Goal: Information Seeking & Learning: Find specific fact

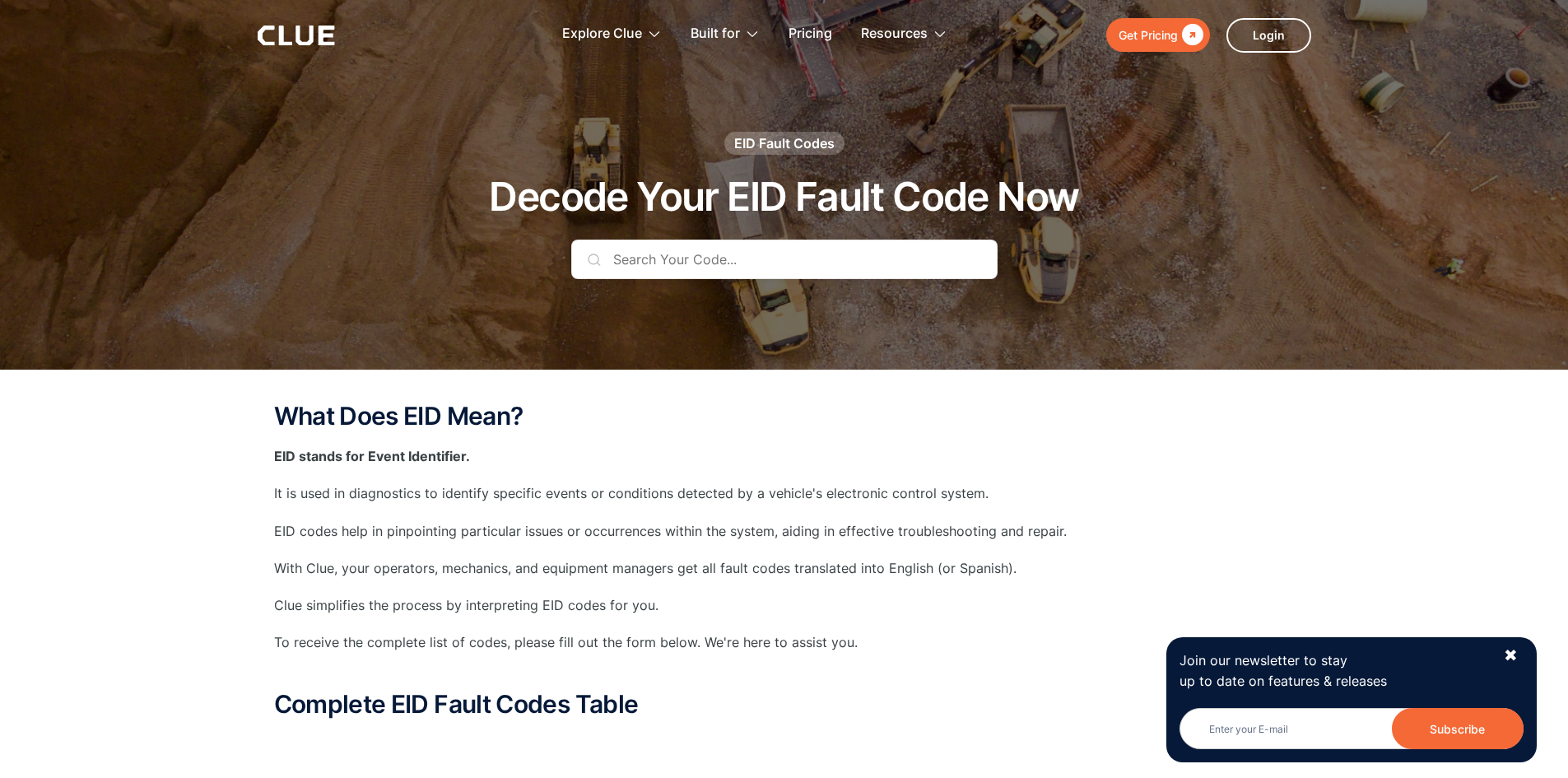
click at [715, 263] on input "text" at bounding box center [784, 259] width 426 height 40
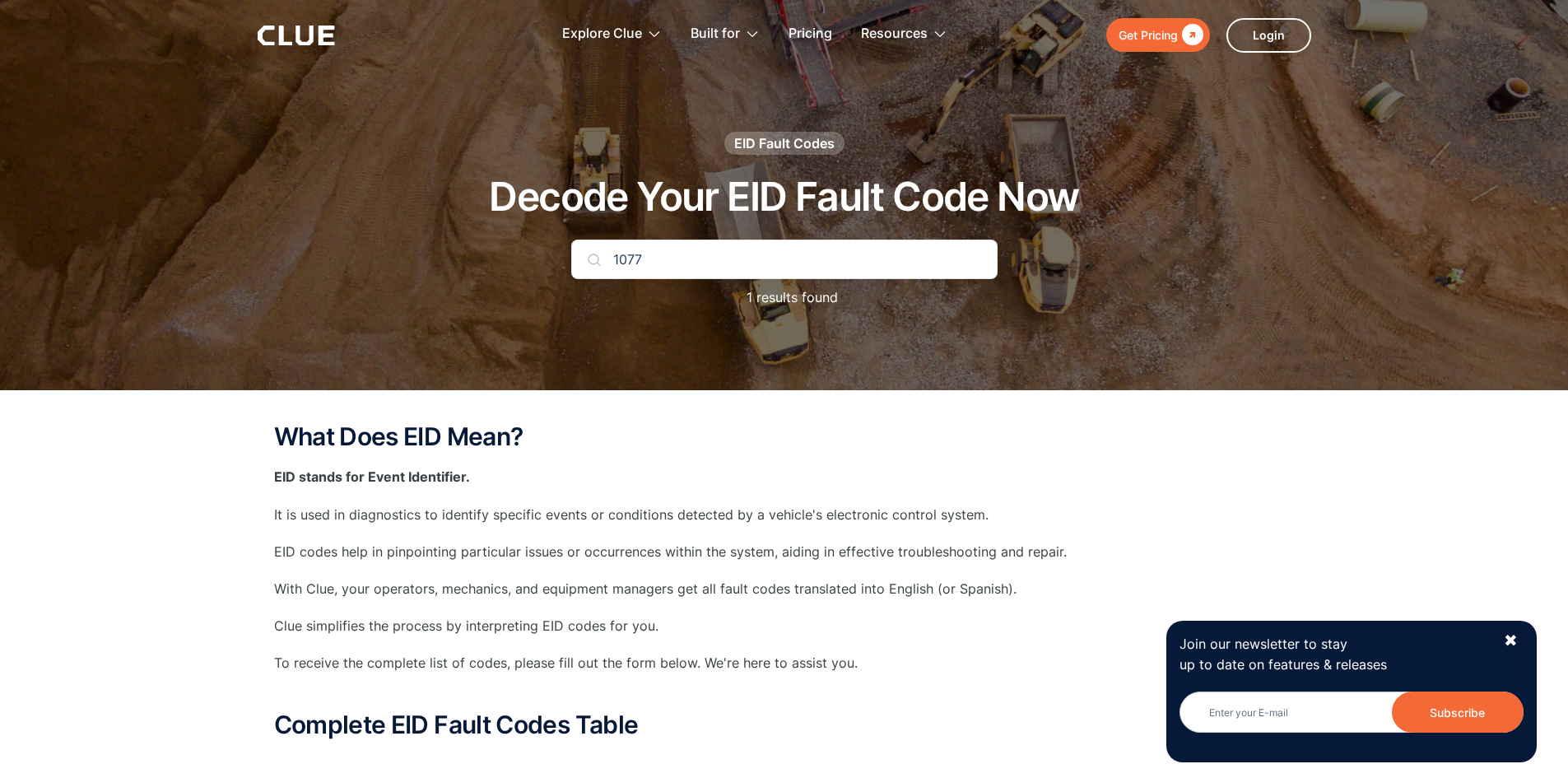
type input "1077"
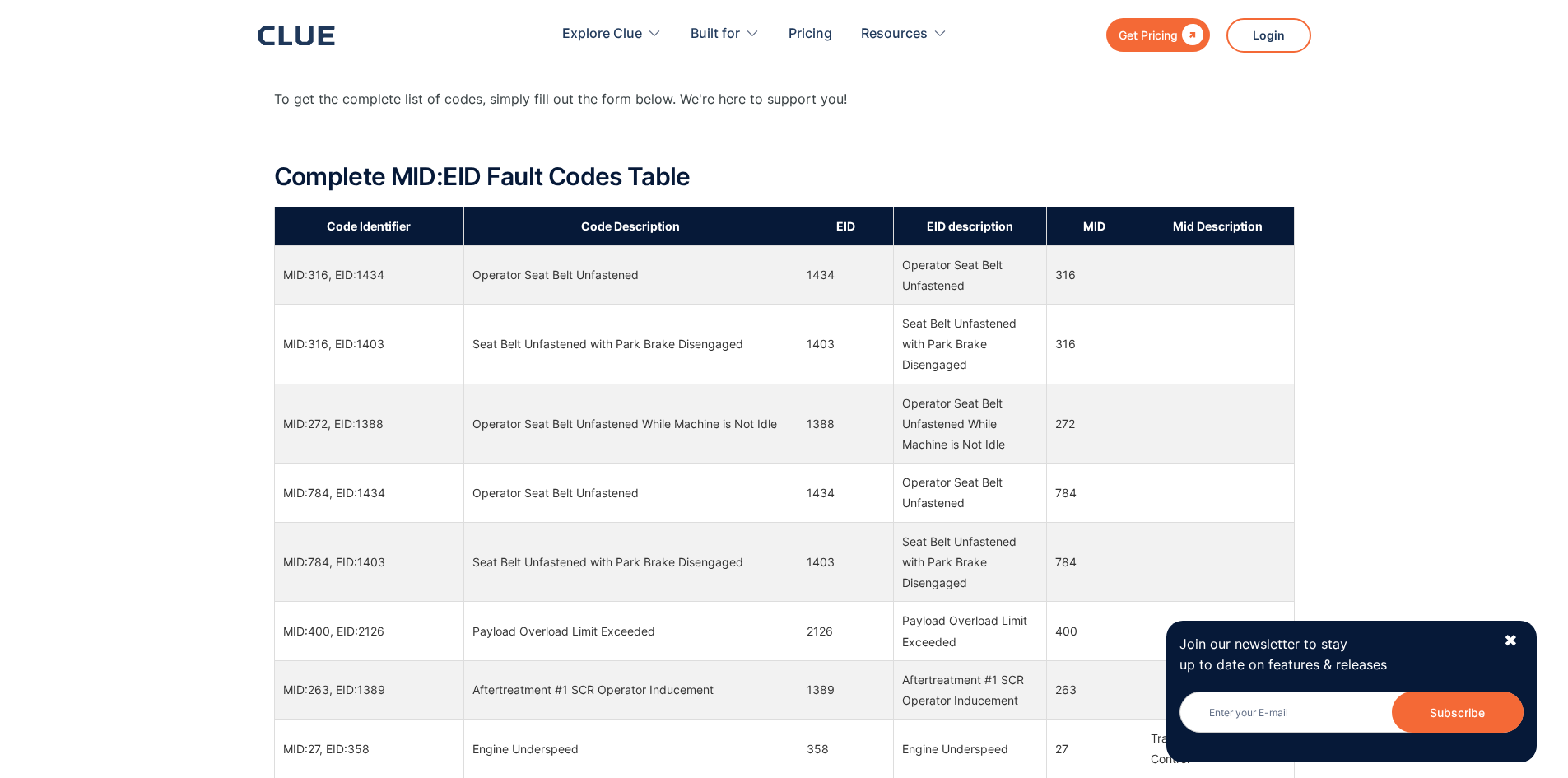
scroll to position [1308, 0]
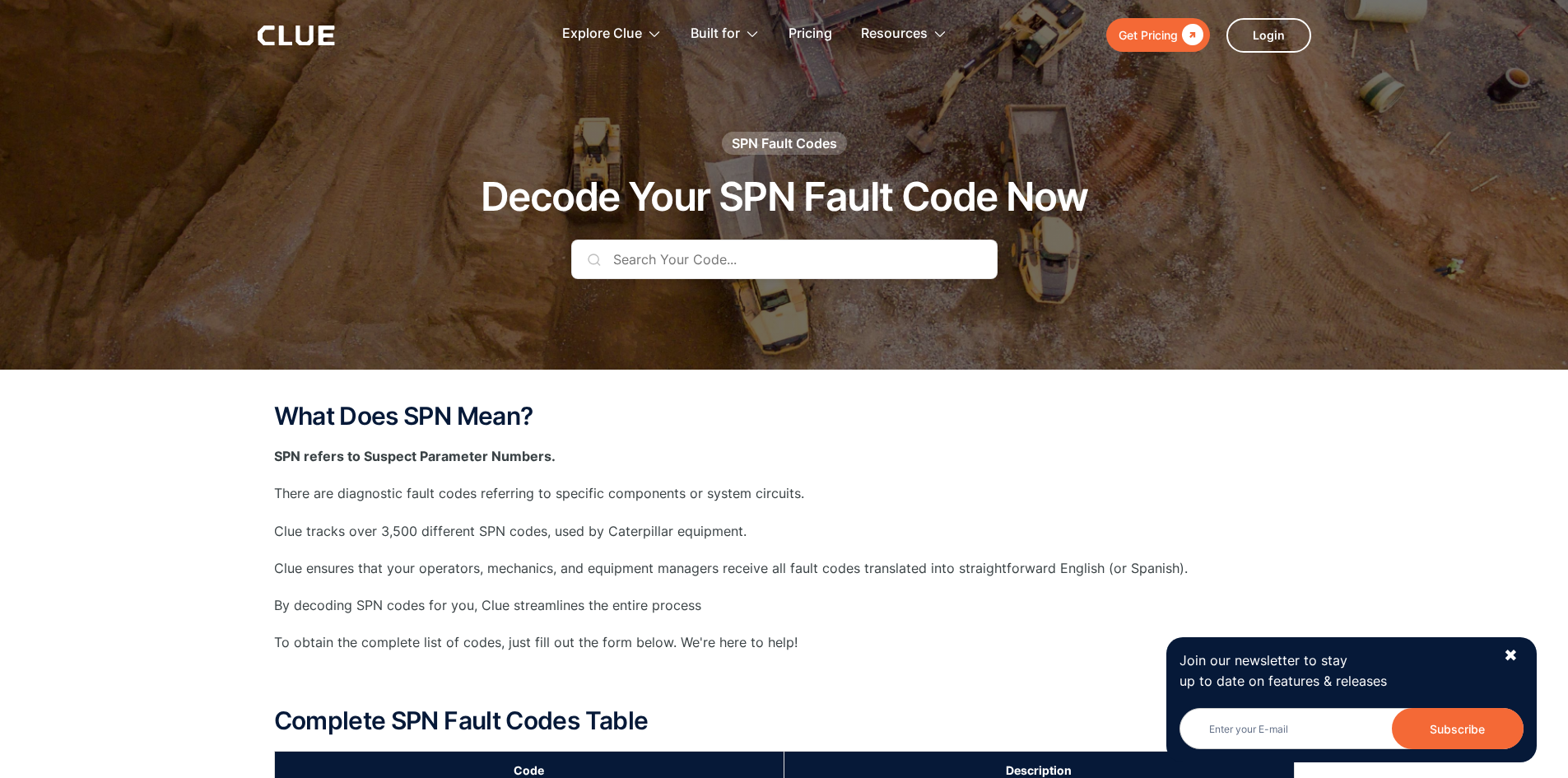
click at [692, 269] on input "text" at bounding box center [784, 259] width 426 height 40
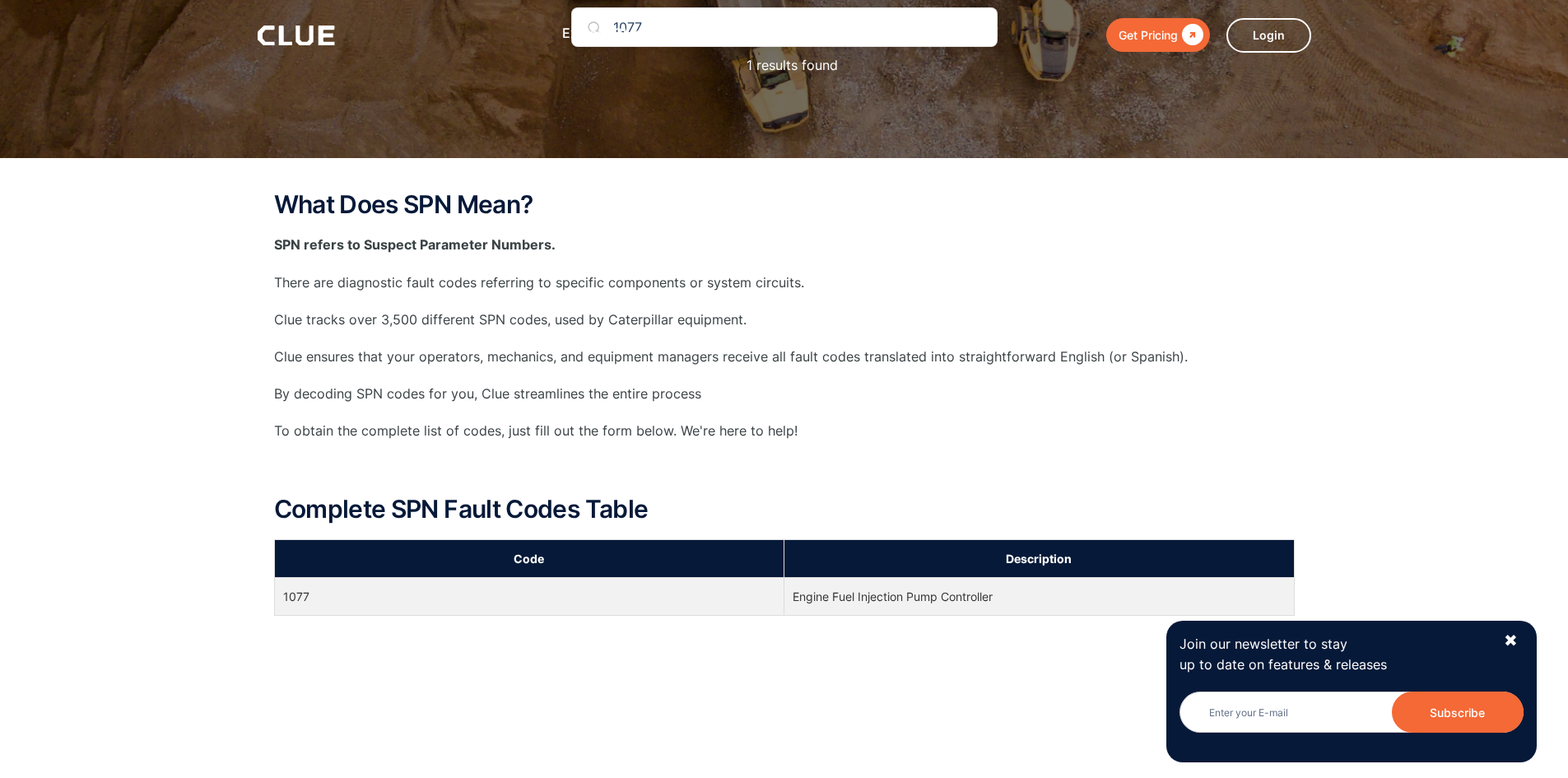
scroll to position [494, 0]
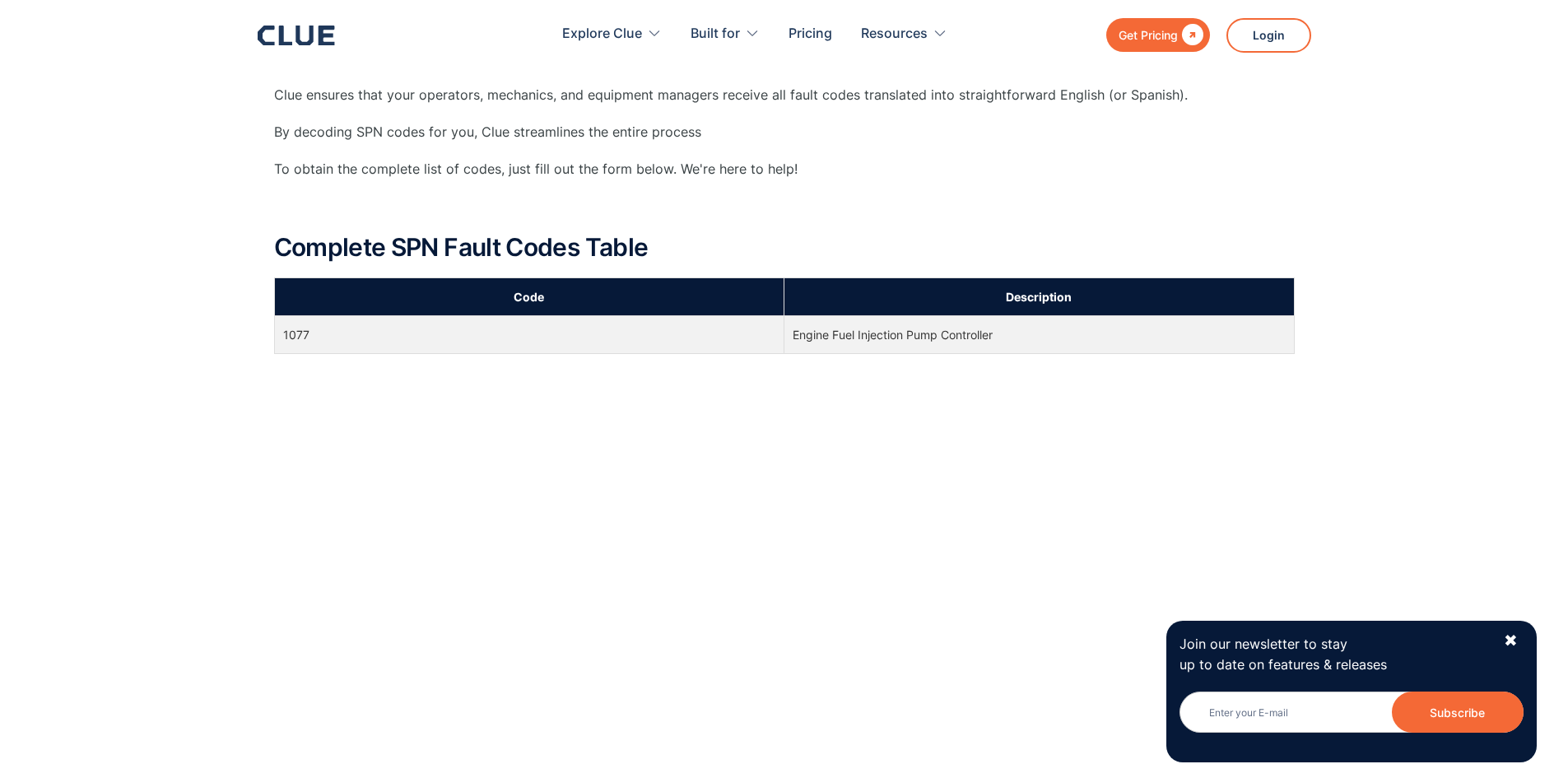
type input "1077"
click at [928, 342] on td "Engine Fuel Injection Pump Controller" at bounding box center [1040, 334] width 510 height 38
click at [931, 332] on td "Engine Fuel Injection Pump Controller" at bounding box center [1040, 334] width 510 height 38
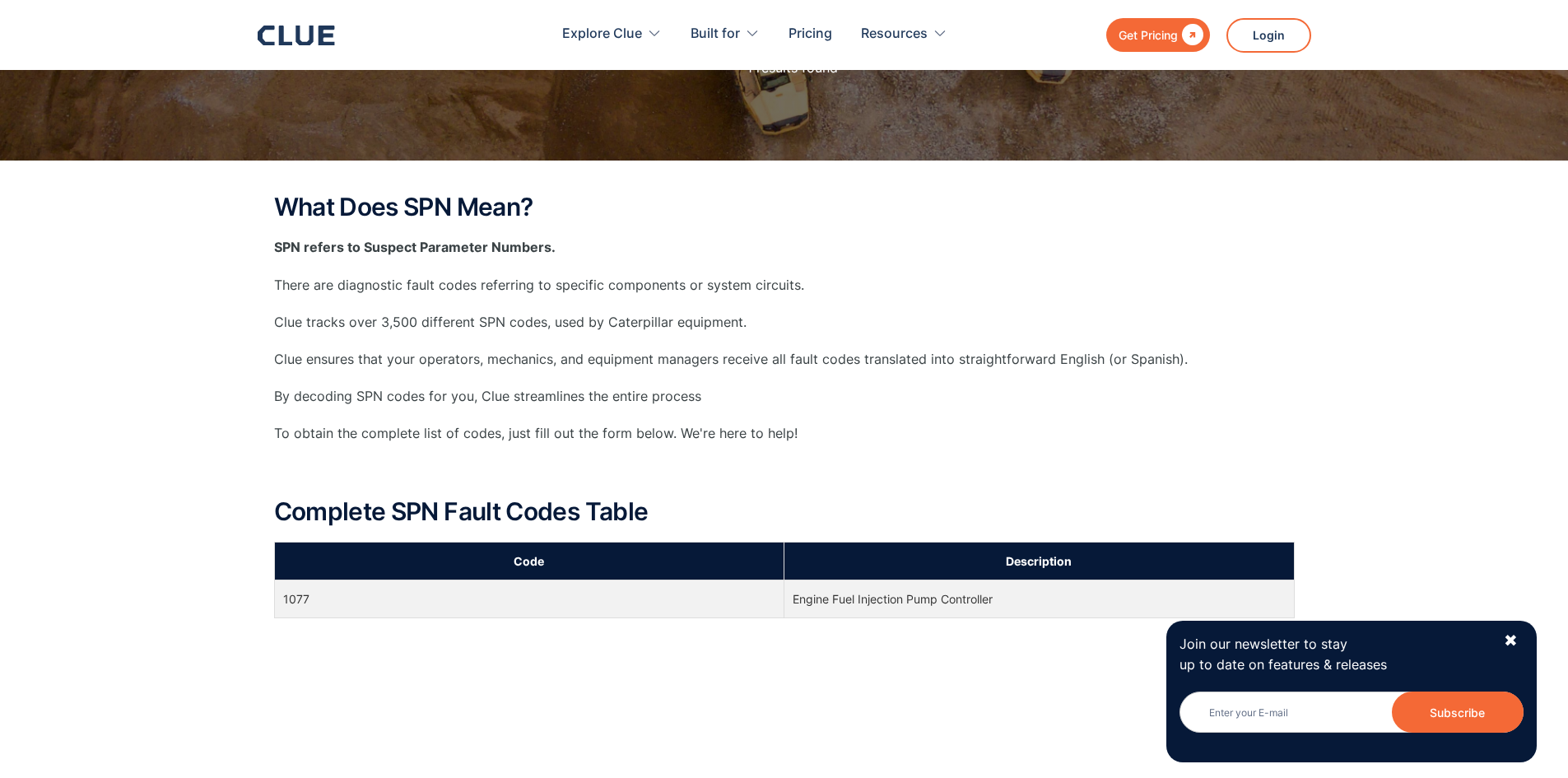
scroll to position [330, 0]
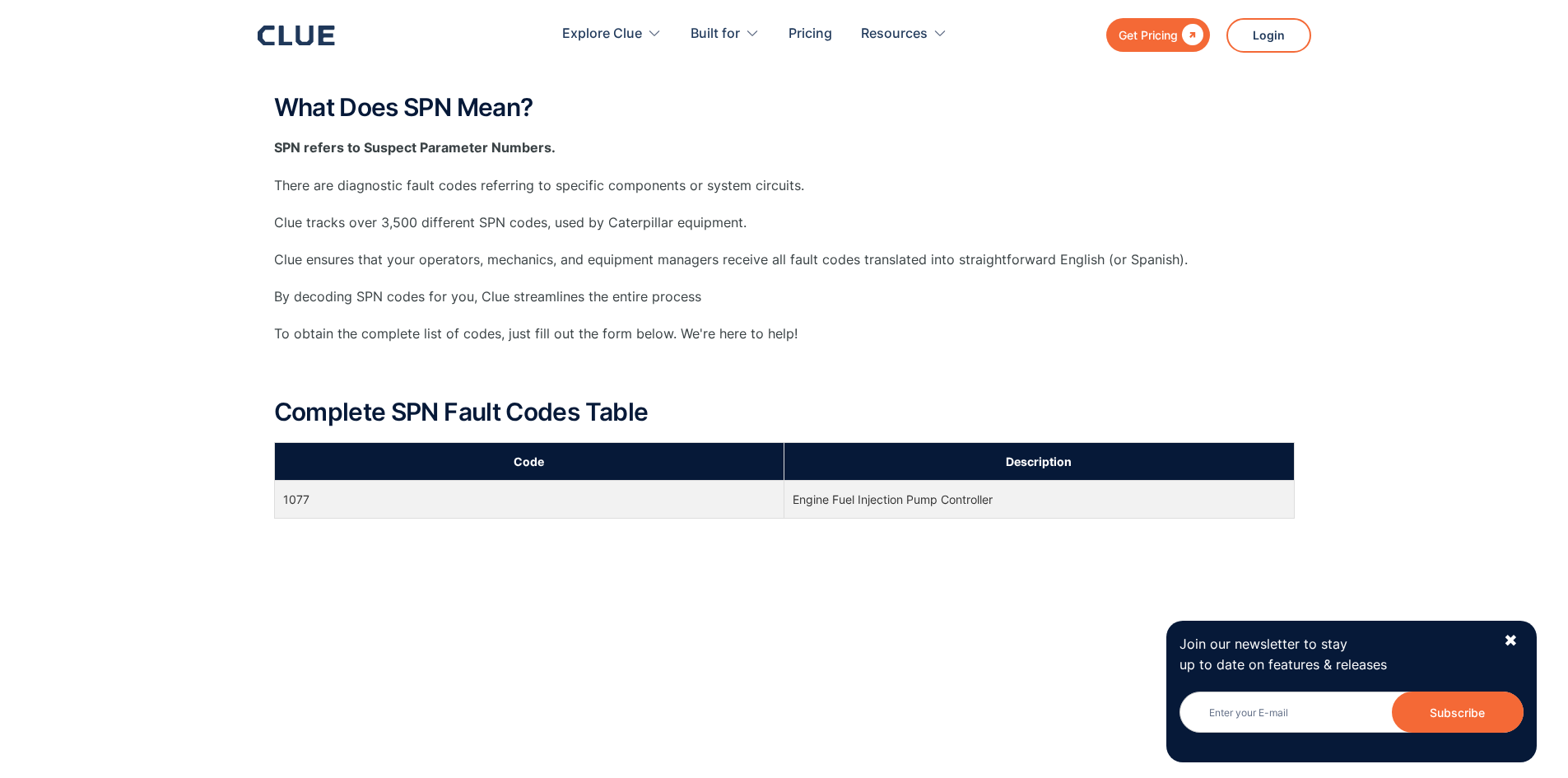
click at [939, 510] on td "Engine Fuel Injection Pump Controller" at bounding box center [1040, 500] width 510 height 38
click at [946, 503] on td "Engine Fuel Injection Pump Controller" at bounding box center [1040, 500] width 510 height 38
click at [946, 502] on td "Engine Fuel Injection Pump Controller" at bounding box center [1040, 500] width 510 height 38
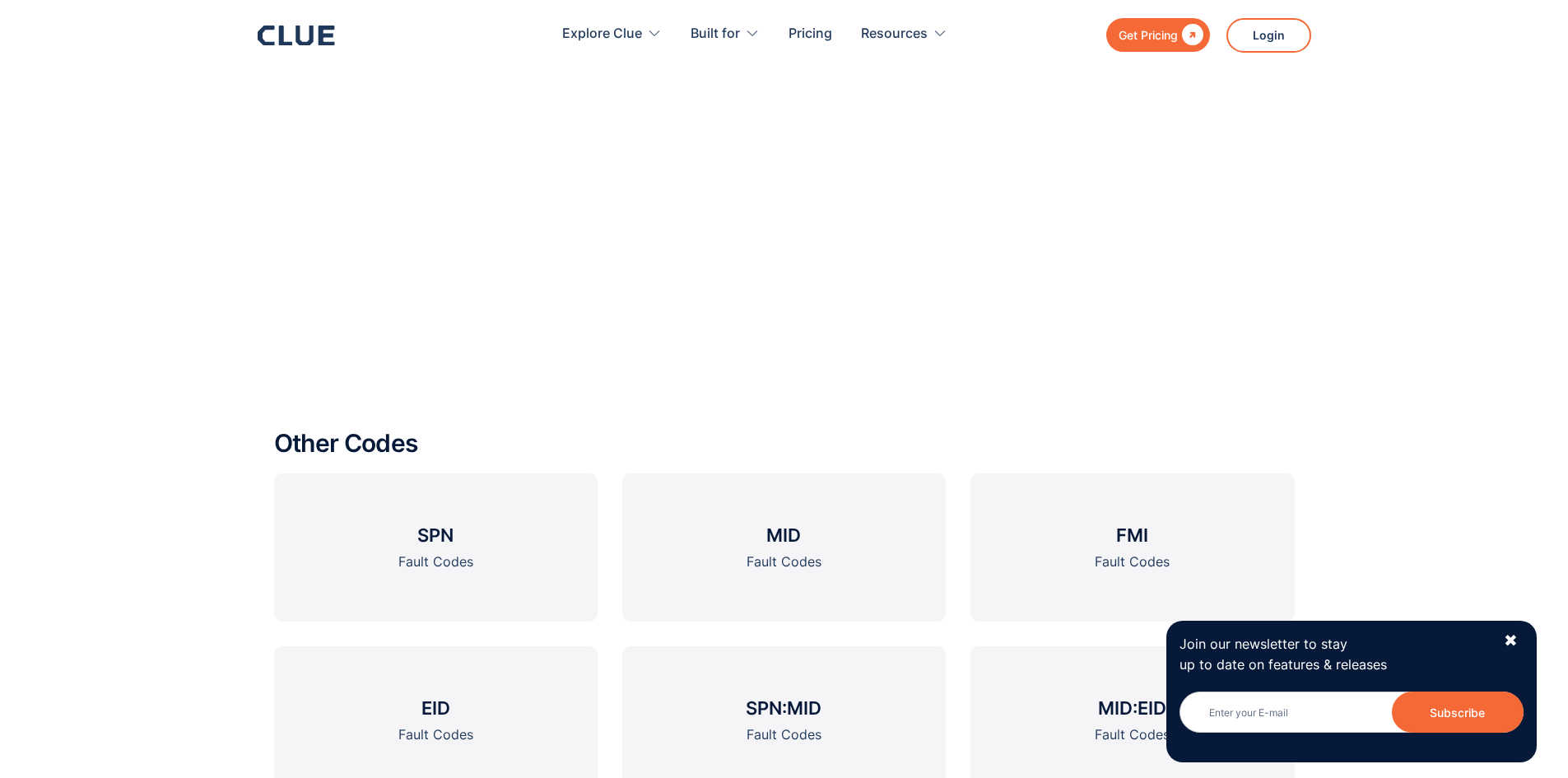
scroll to position [1729, 0]
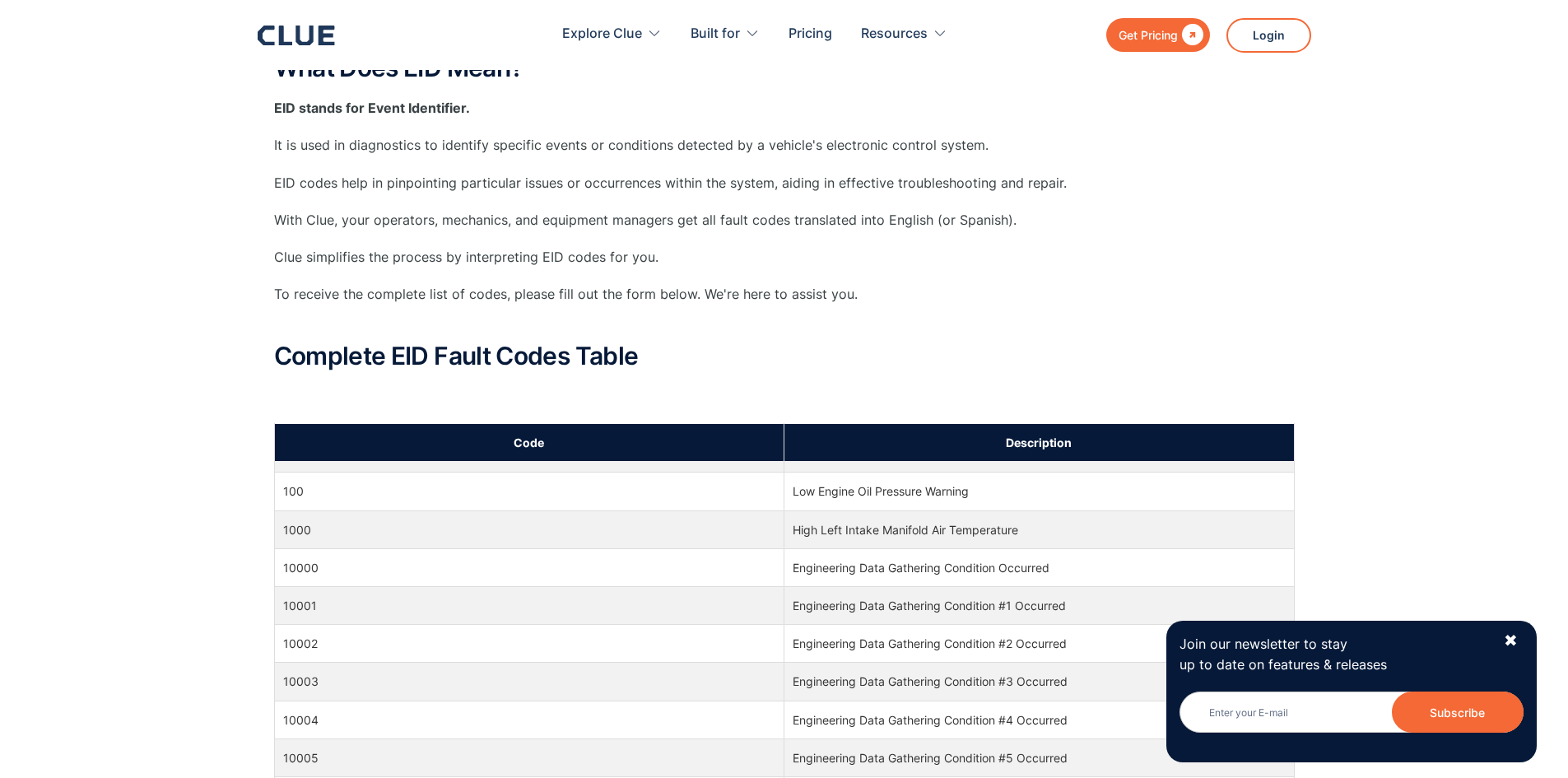
scroll to position [82, 0]
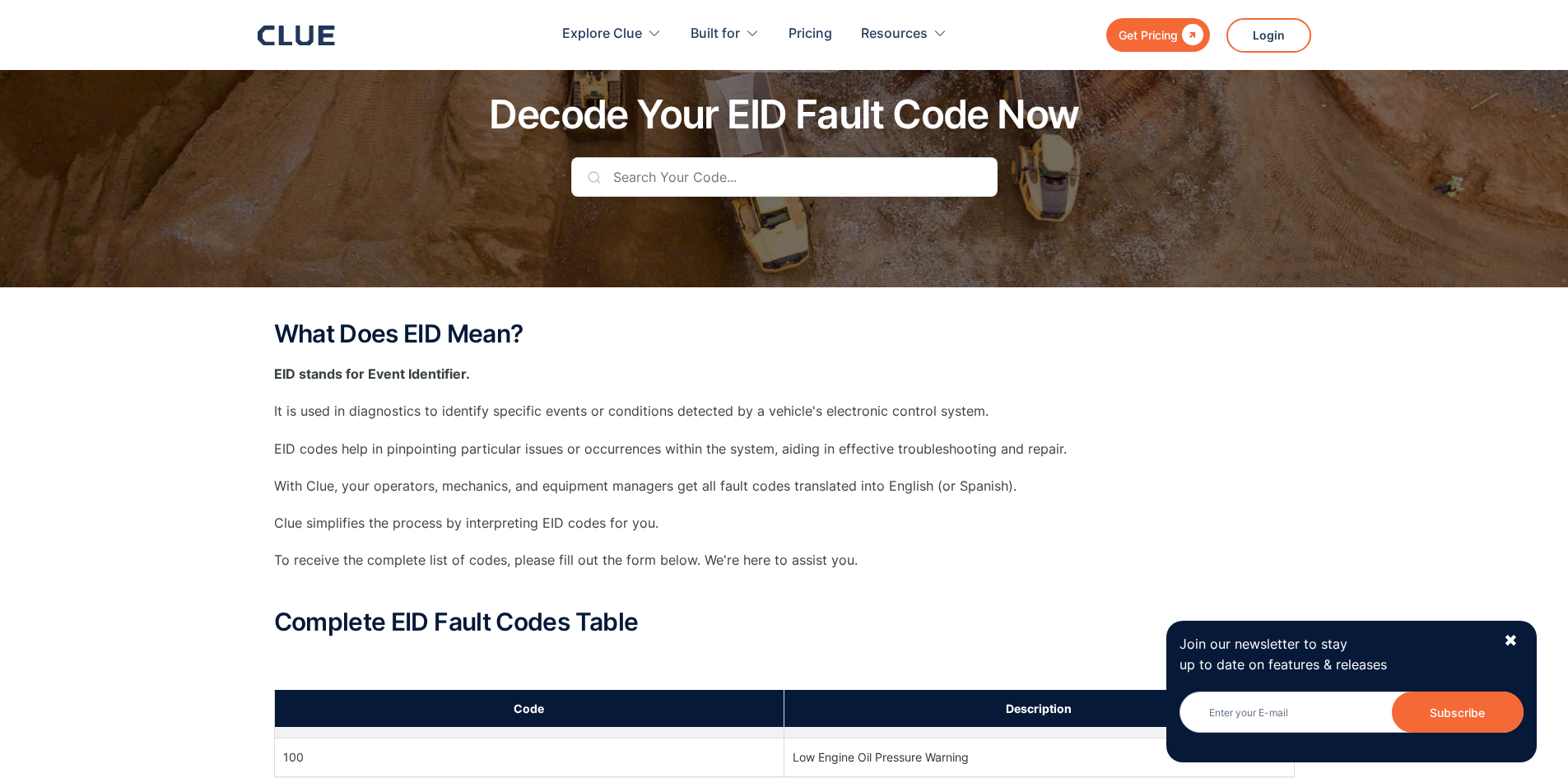
click at [758, 161] on input "text" at bounding box center [784, 177] width 426 height 40
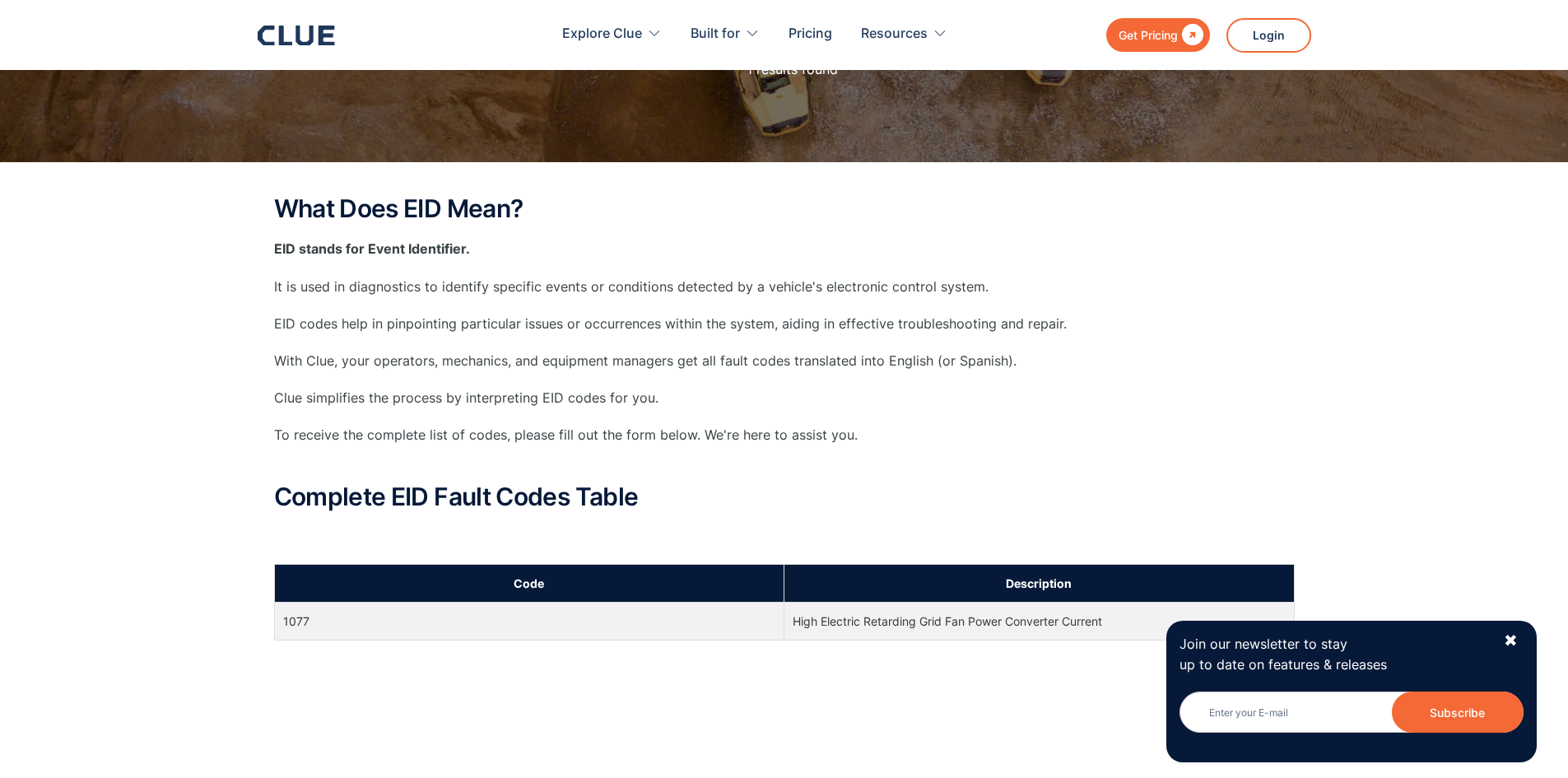
scroll to position [576, 0]
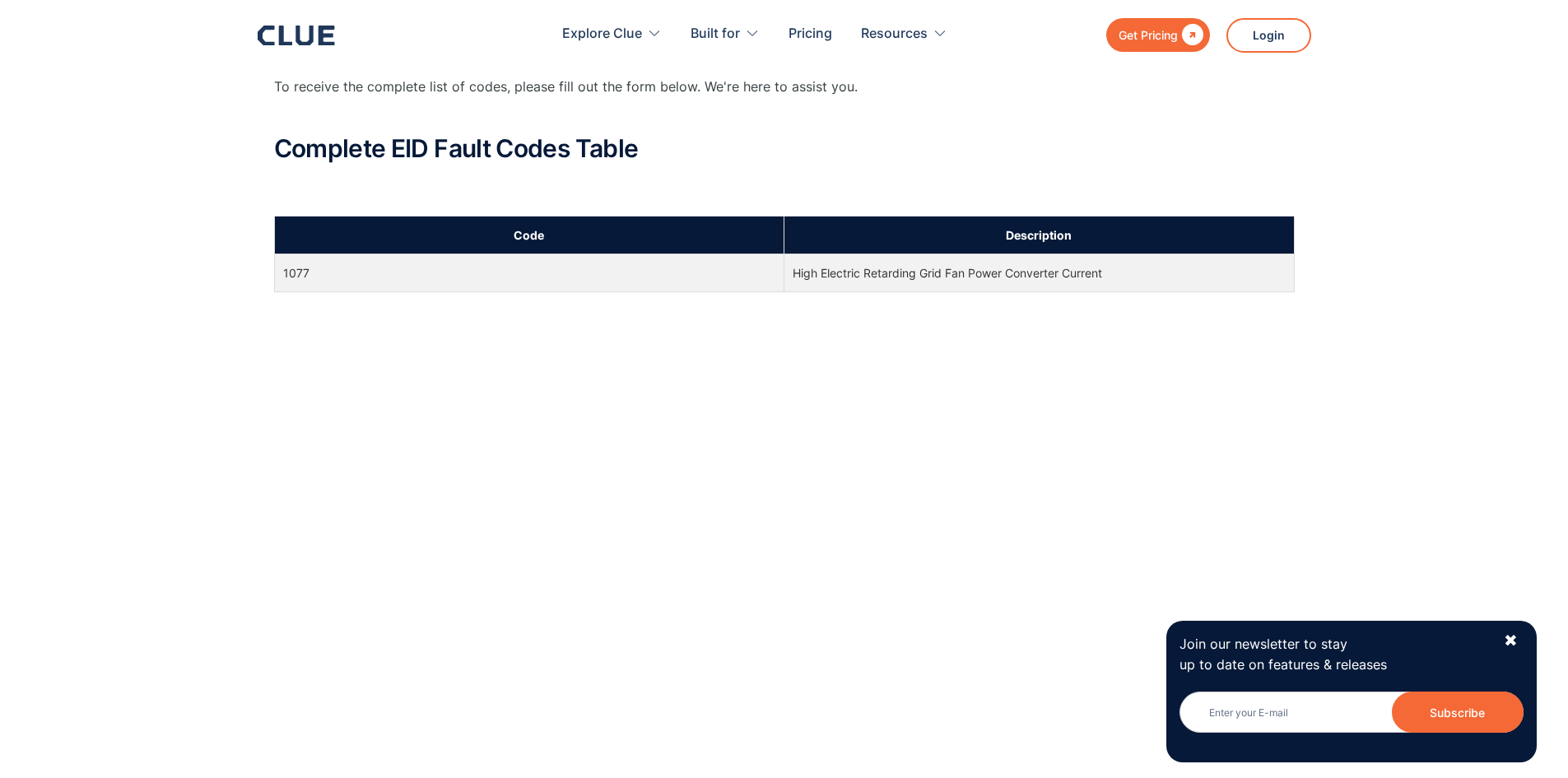
type input "1077"
click at [359, 261] on td "1077" at bounding box center [529, 273] width 510 height 38
click at [846, 287] on td "High Electric Retarding Grid Fan Power Converter Current" at bounding box center [1040, 273] width 510 height 38
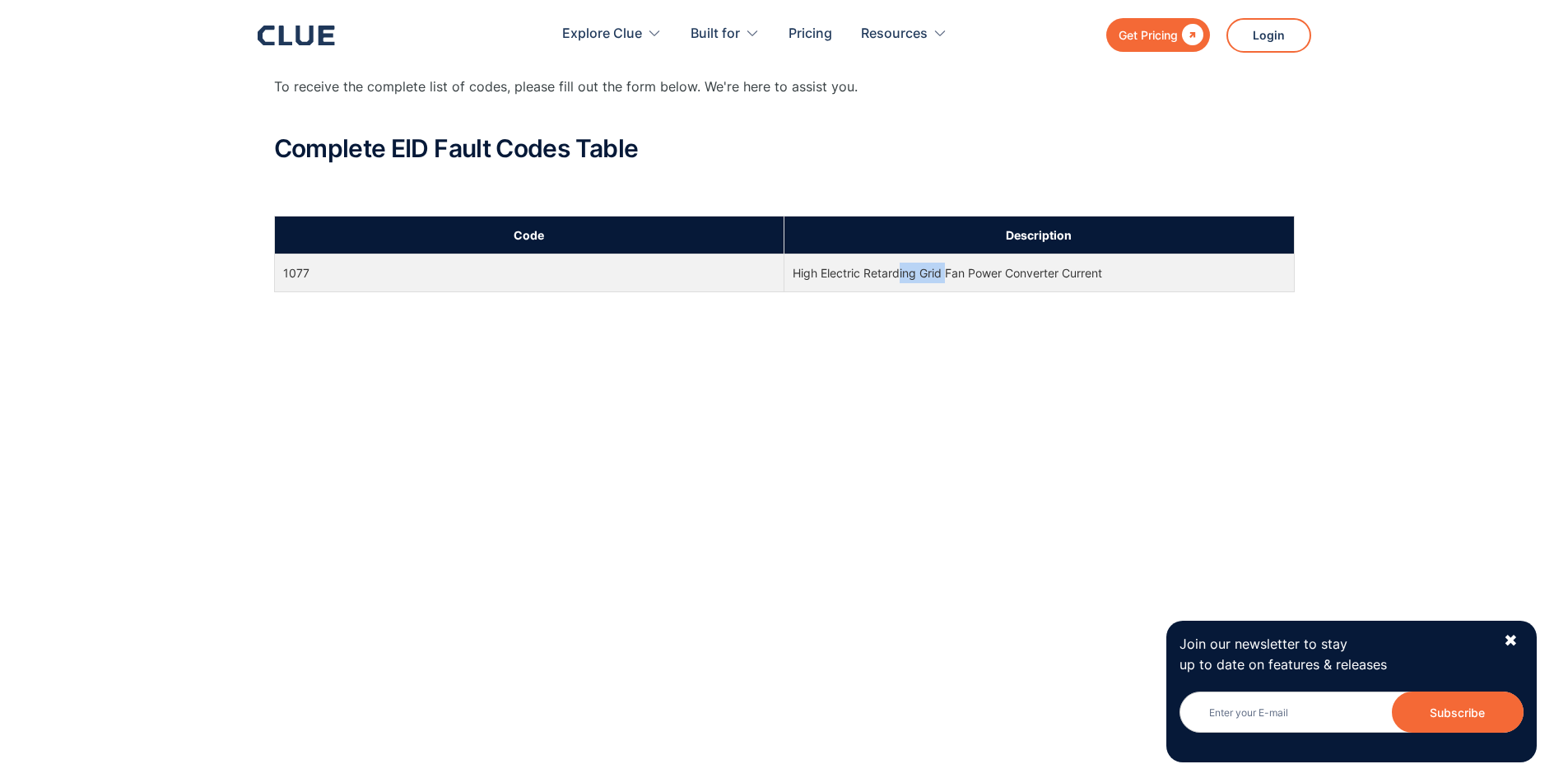
click at [846, 287] on td "High Electric Retarding Grid Fan Power Converter Current" at bounding box center [1040, 273] width 510 height 38
click at [847, 285] on td "High Electric Retarding Grid Fan Power Converter Current" at bounding box center [1040, 273] width 510 height 38
click at [982, 279] on td "High Electric Retarding Grid Fan Power Converter Current" at bounding box center [1040, 273] width 510 height 38
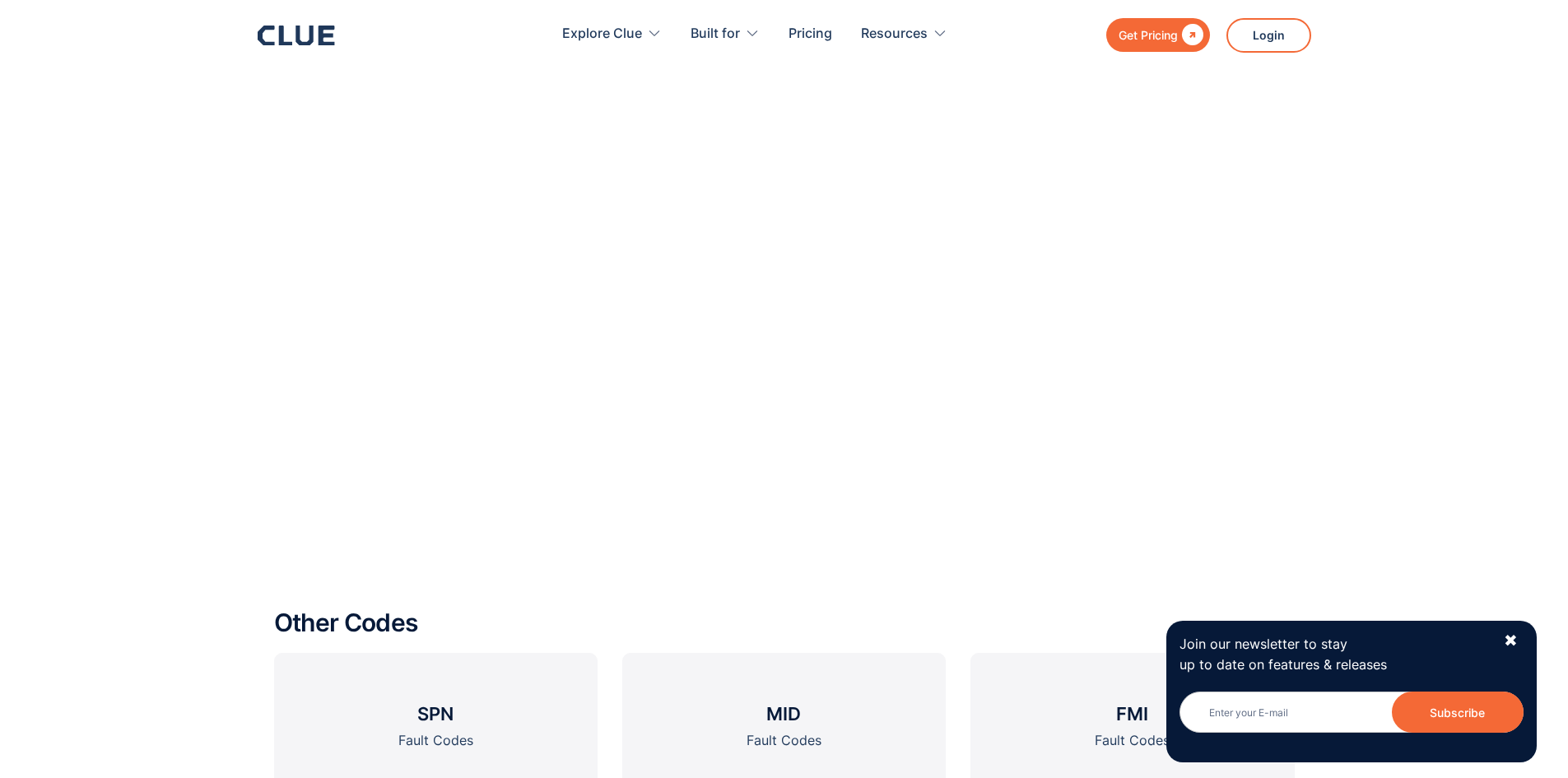
scroll to position [1976, 0]
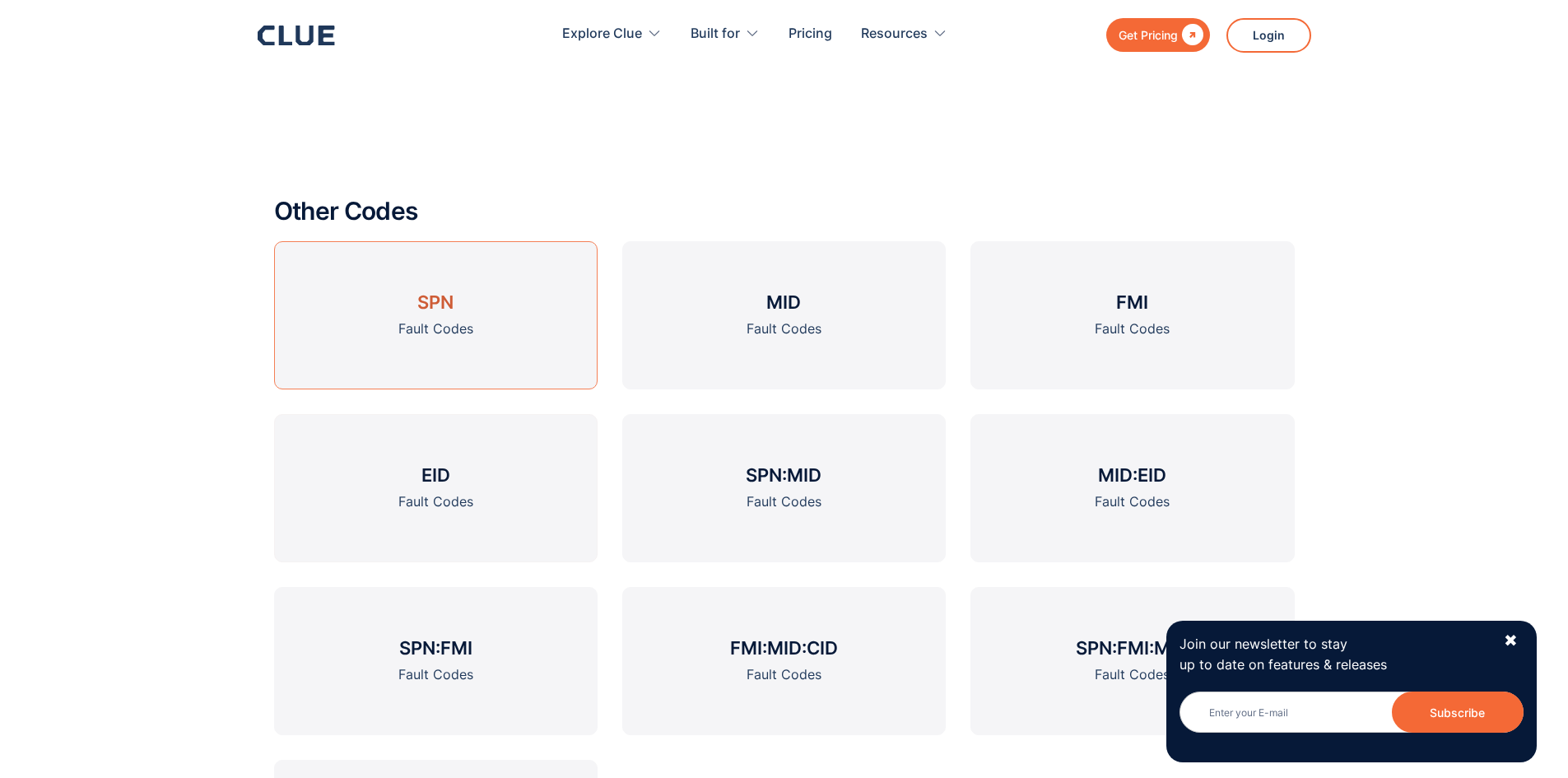
click at [464, 326] on div "Fault Codes" at bounding box center [436, 329] width 75 height 20
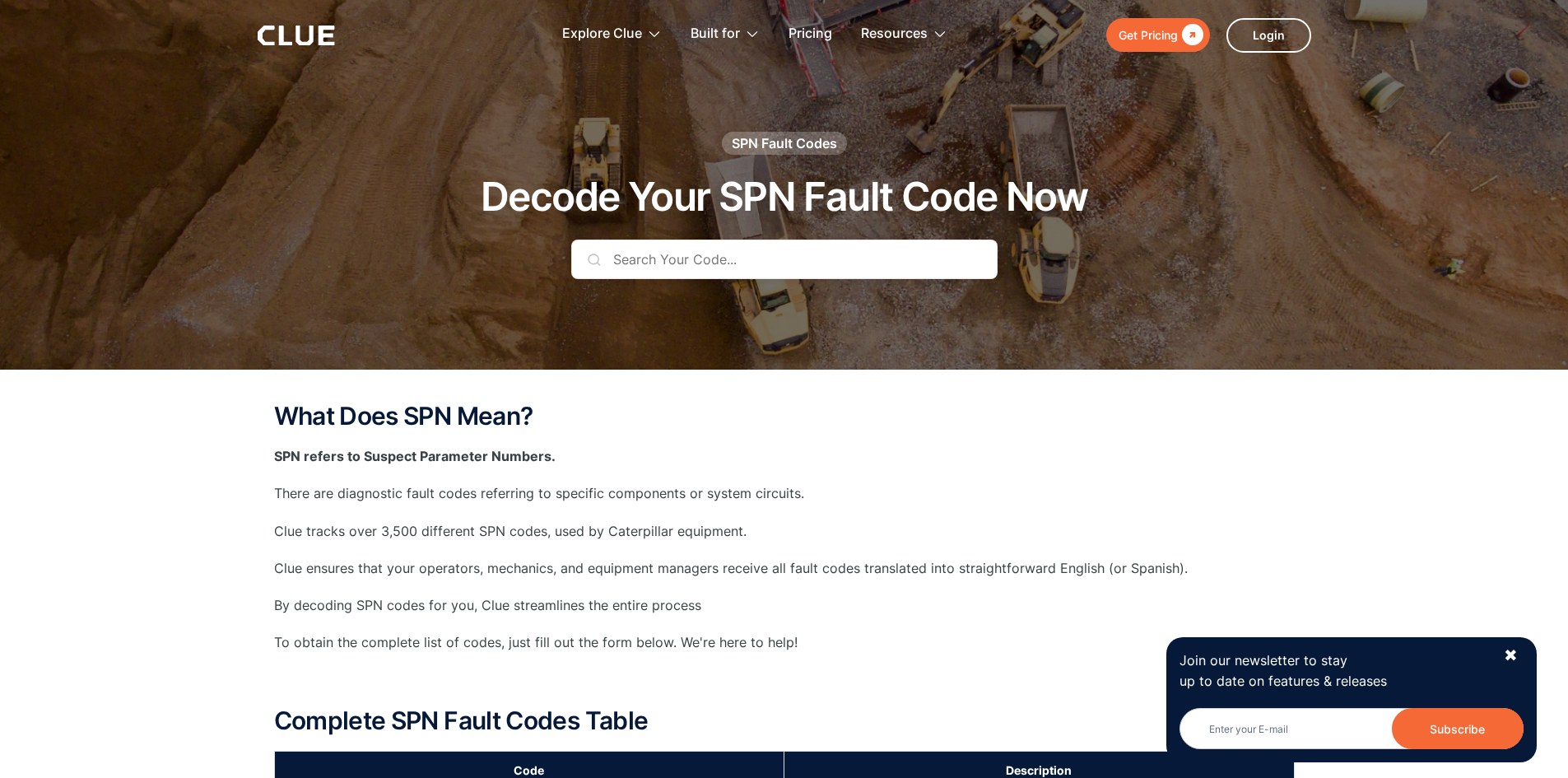
click at [759, 287] on div at bounding box center [784, 272] width 426 height 64
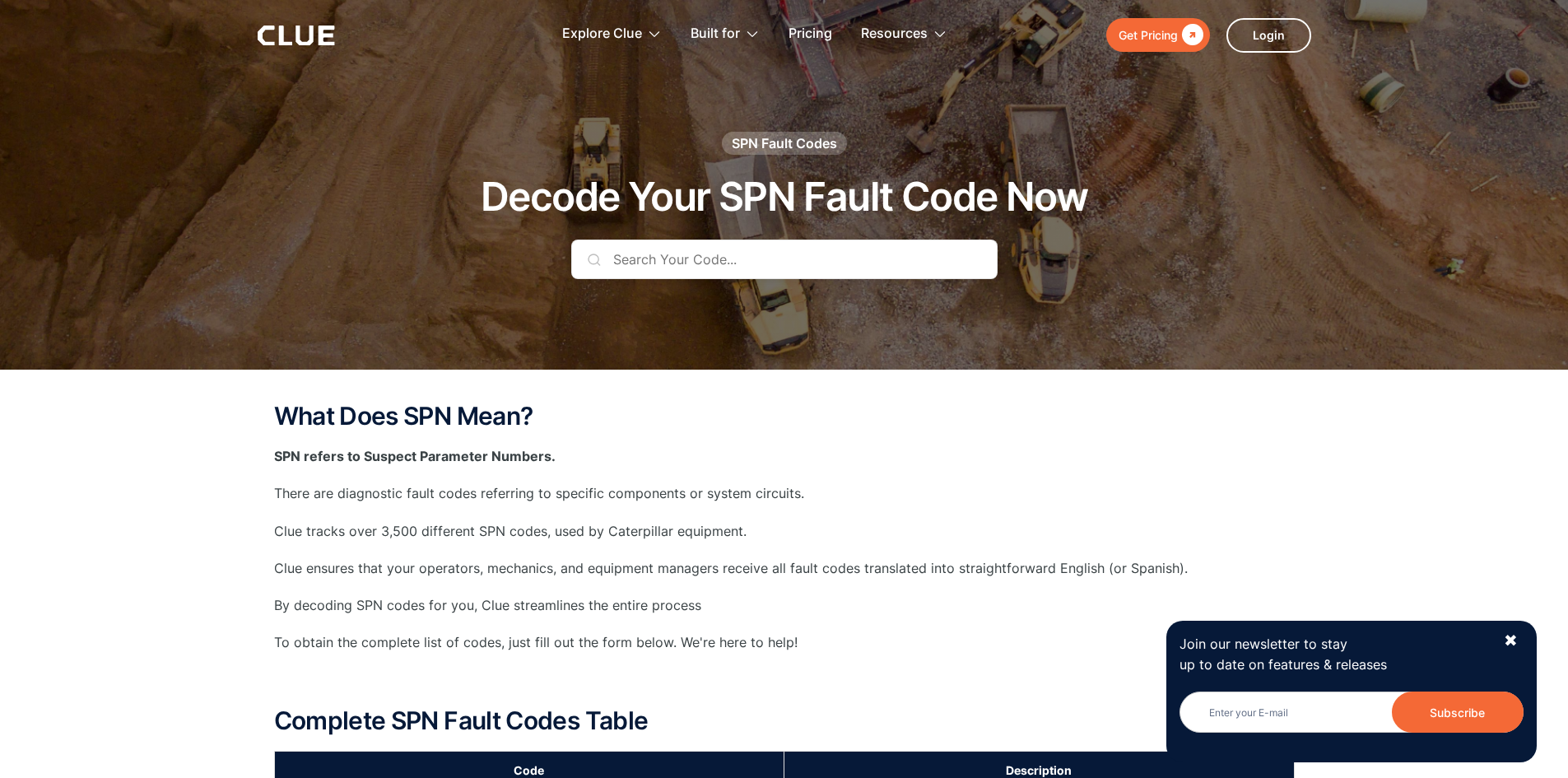
click at [758, 280] on div at bounding box center [784, 272] width 426 height 64
click at [771, 249] on input "text" at bounding box center [784, 259] width 426 height 40
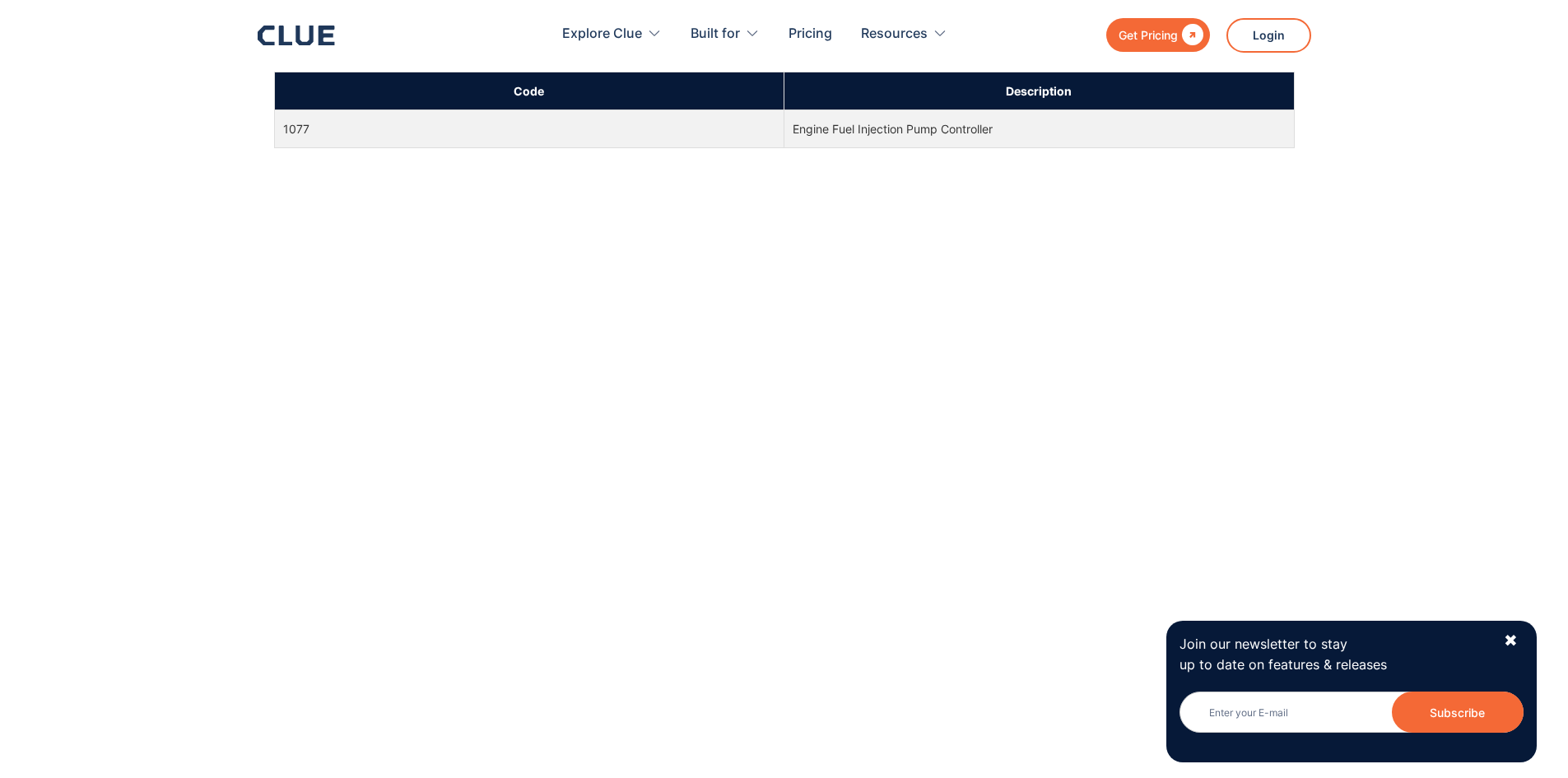
scroll to position [659, 0]
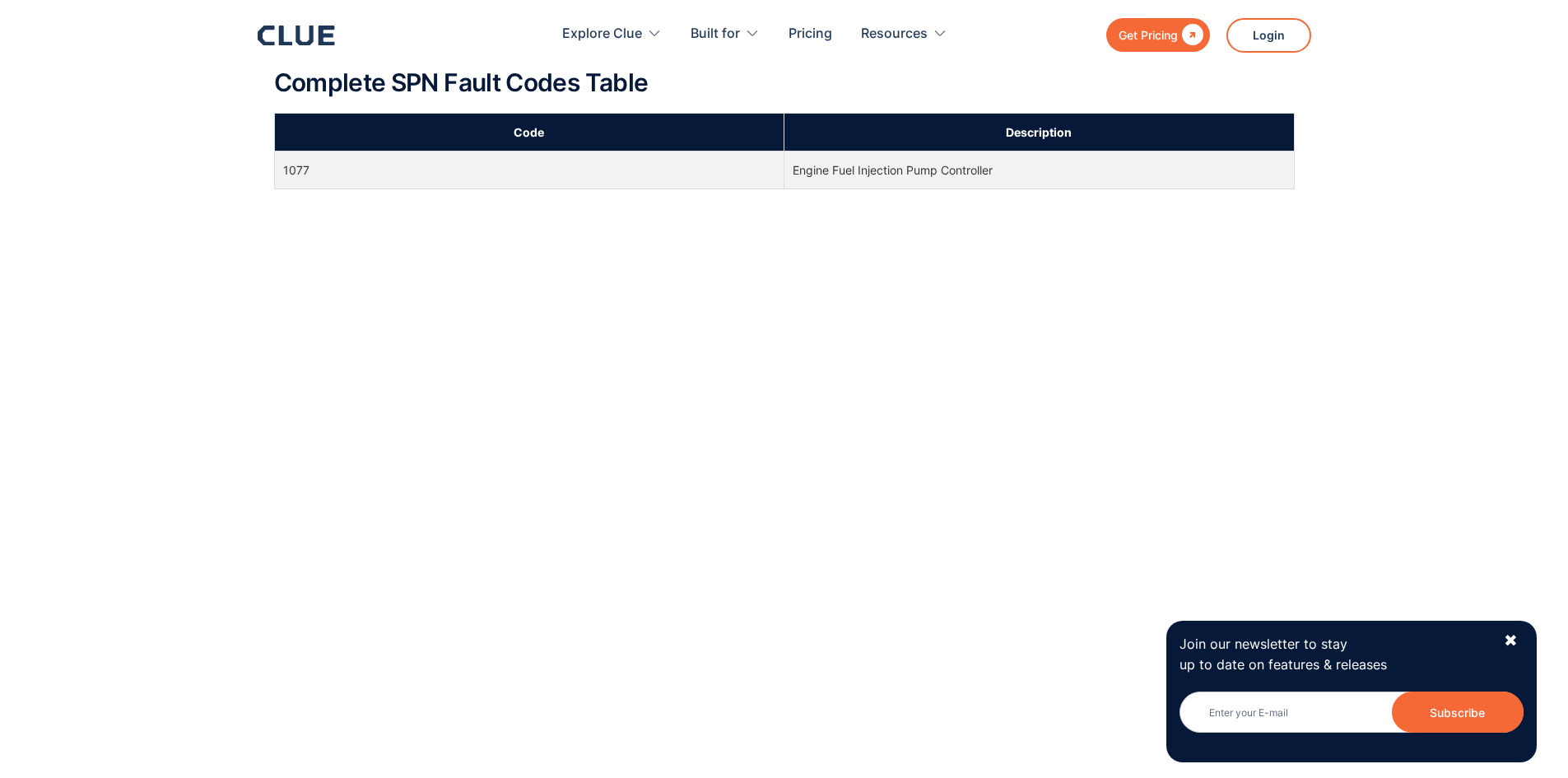
type input "1077"
drag, startPoint x: 648, startPoint y: 182, endPoint x: 283, endPoint y: 173, distance: 365.1
click at [283, 173] on td "1077" at bounding box center [529, 170] width 510 height 38
click at [294, 160] on td "1077" at bounding box center [529, 170] width 510 height 38
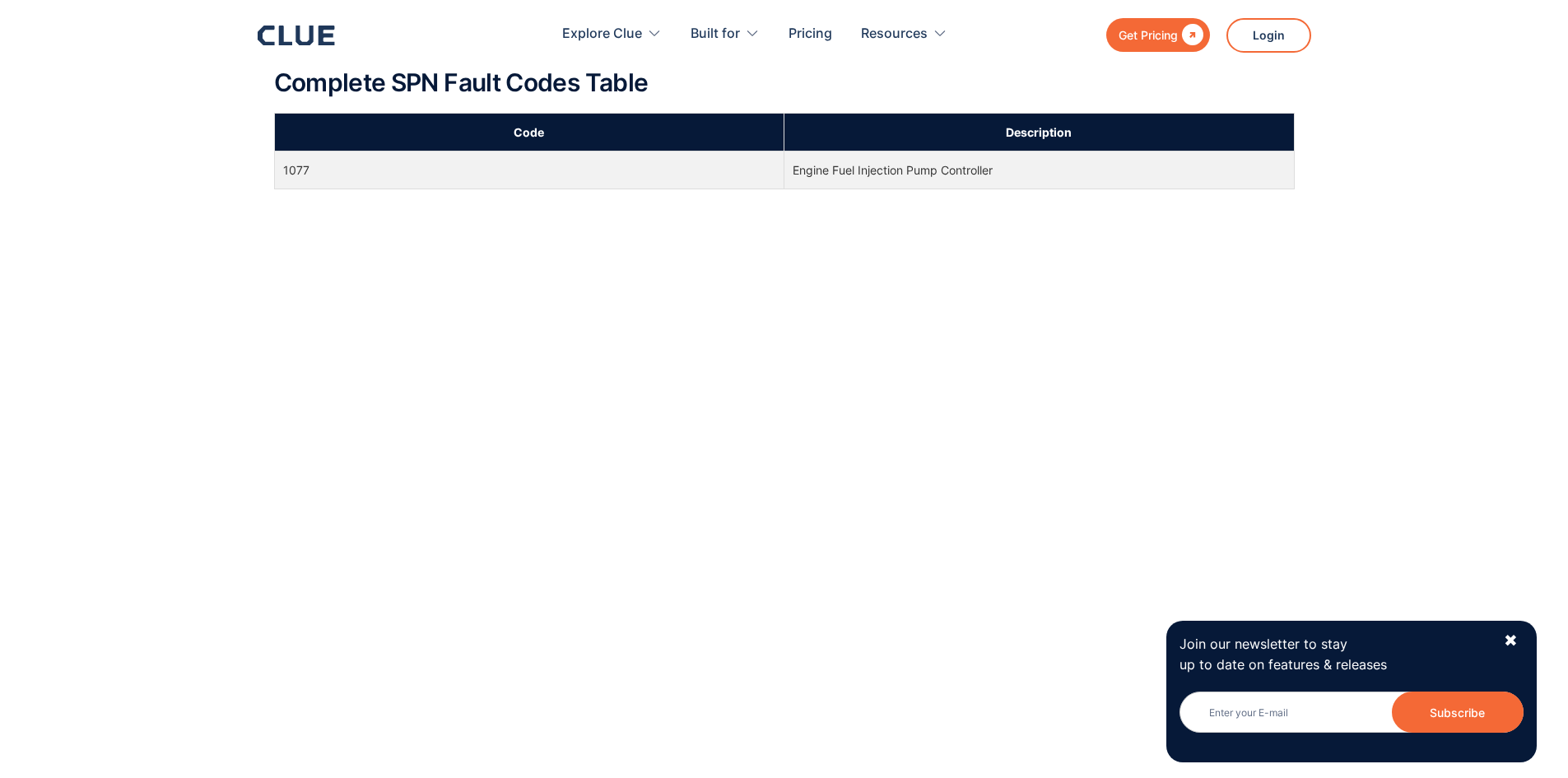
click at [982, 153] on td "Engine Fuel Injection Pump Controller" at bounding box center [1040, 170] width 510 height 38
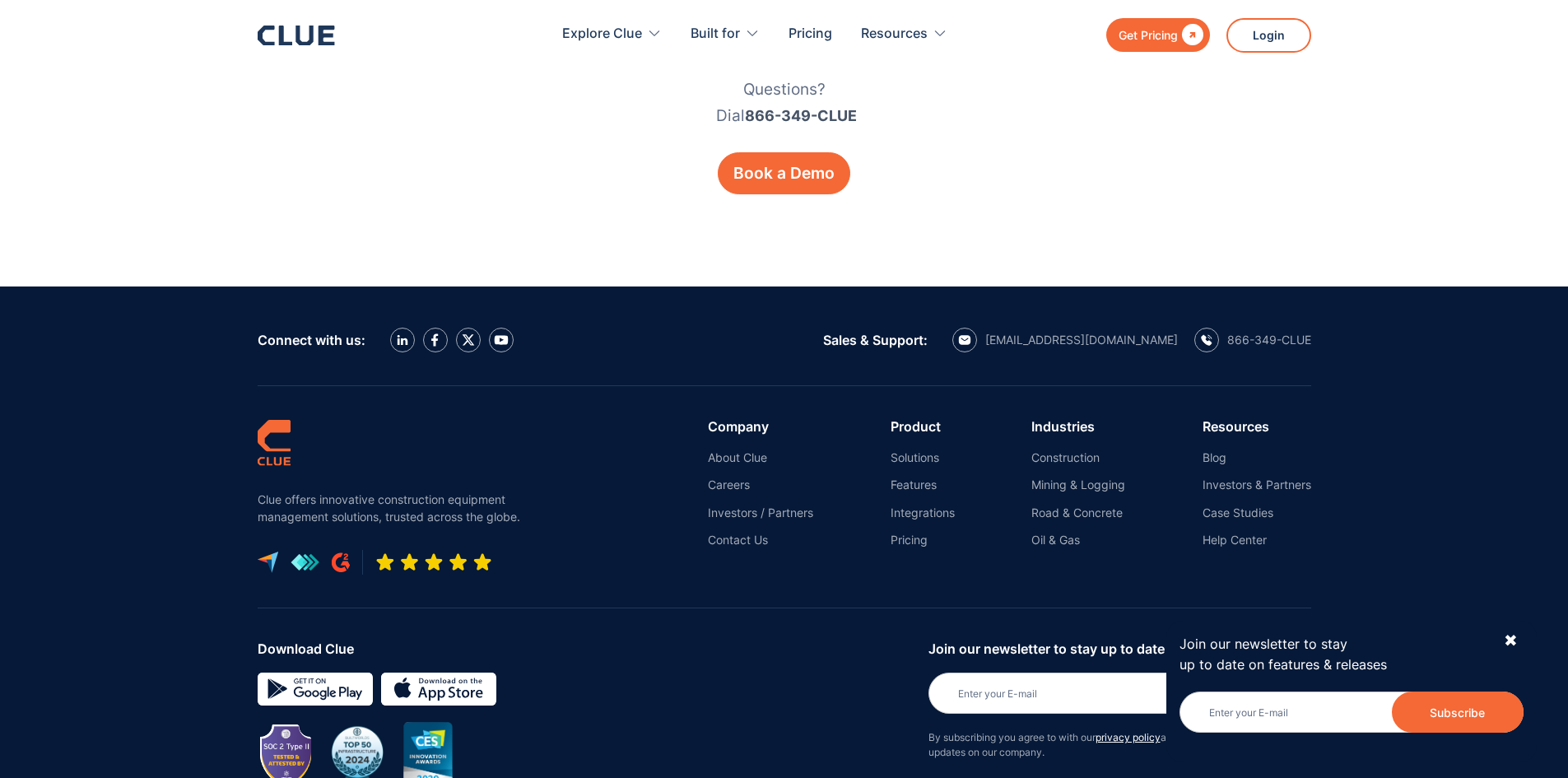
scroll to position [3735, 0]
